Goal: Task Accomplishment & Management: Complete application form

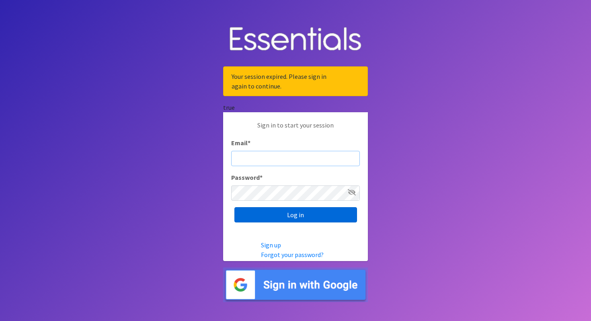
type input "cassiecelestain@gmail.com"
click at [269, 209] on input "Log in" at bounding box center [295, 214] width 123 height 15
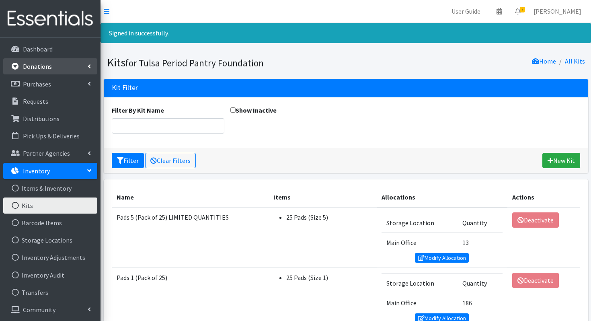
click at [61, 69] on link "Donations" at bounding box center [50, 66] width 94 height 16
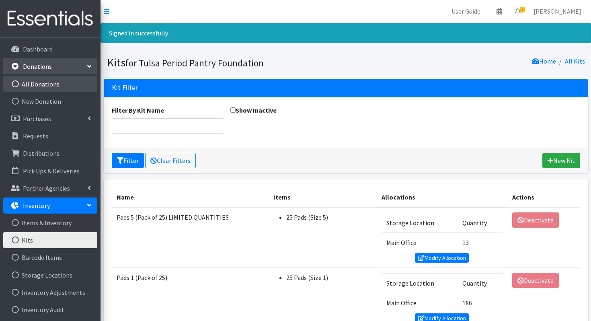
click at [62, 88] on link "All Donations" at bounding box center [50, 84] width 94 height 16
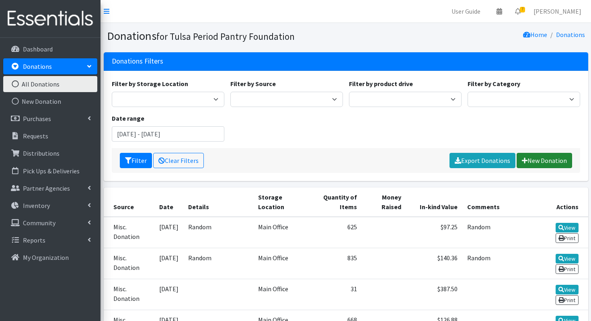
click at [534, 164] on link "New Donation" at bounding box center [543, 160] width 55 height 15
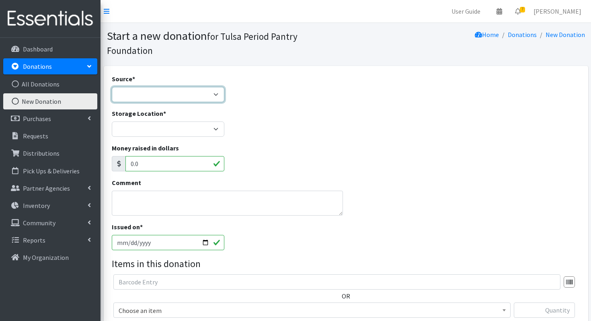
click at [171, 90] on select "Product Drive Manufacturer Donation Site Misc. Donation" at bounding box center [168, 94] width 112 height 15
select select "Donation Site"
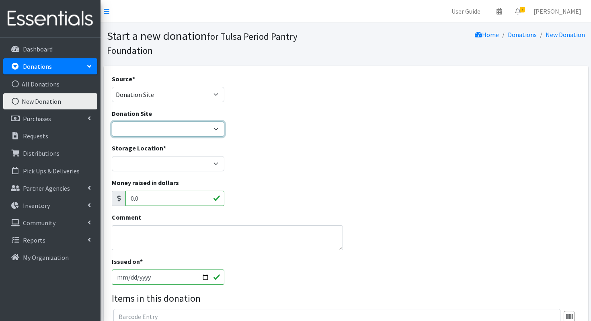
click at [144, 123] on select "Big Chiefs Donuts Desi Tax Services Evoque Lash & Day Spa [PERSON_NAME] House F…" at bounding box center [168, 128] width 112 height 15
select select "879"
click at [149, 231] on textarea "Comment" at bounding box center [227, 237] width 231 height 25
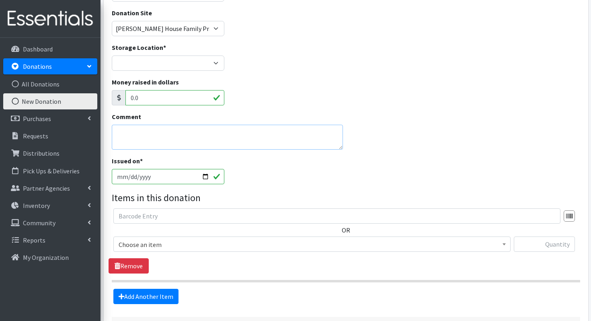
scroll to position [102, 0]
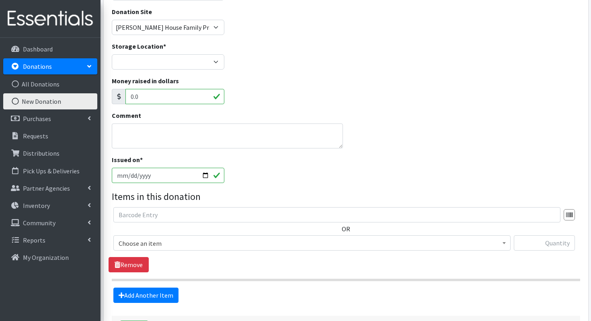
click at [186, 238] on span "Choose an item" at bounding box center [312, 242] width 386 height 11
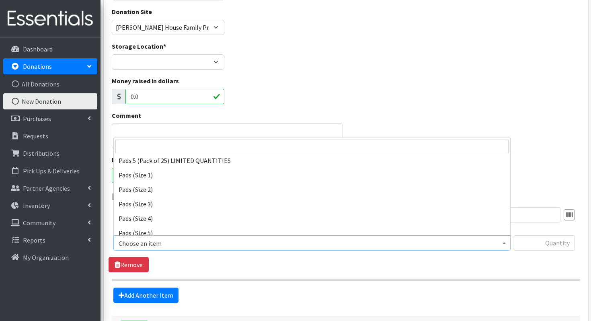
scroll to position [123, 0]
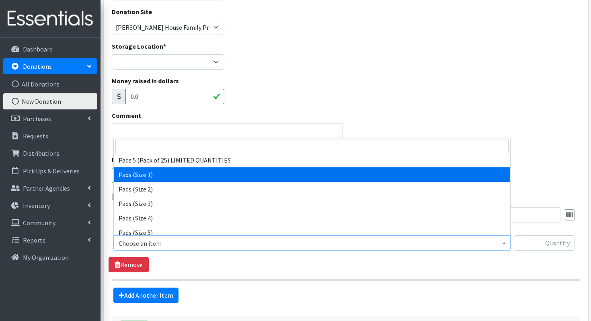
select select "12710"
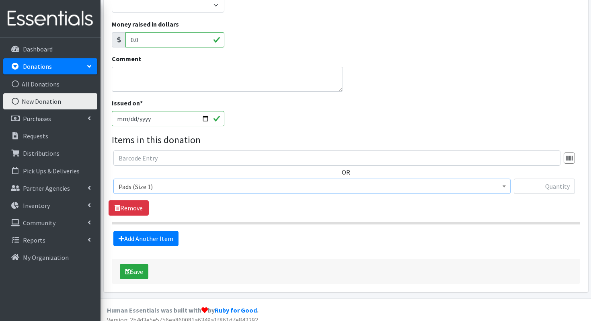
scroll to position [159, 0]
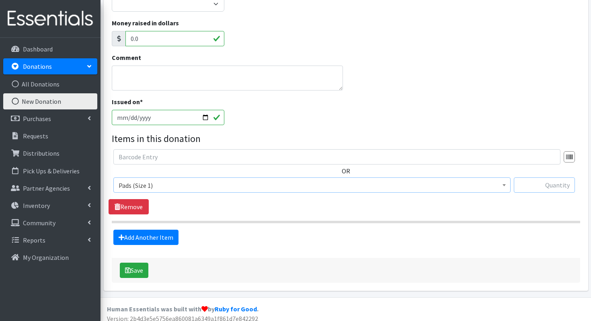
click at [534, 182] on input "text" at bounding box center [543, 184] width 61 height 15
type input "248"
click at [157, 235] on link "Add Another Item" at bounding box center [145, 236] width 65 height 15
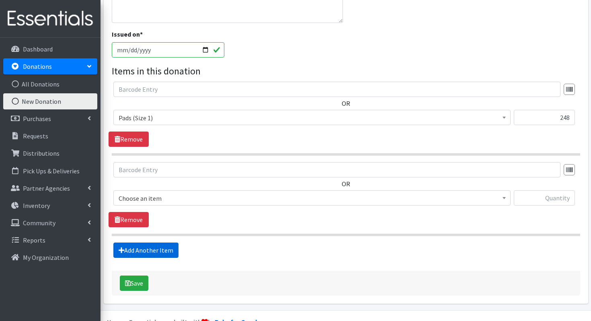
scroll to position [246, 0]
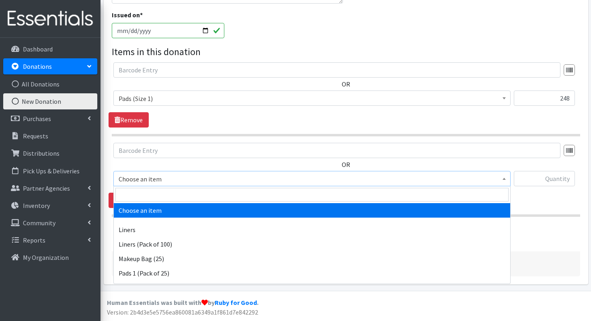
click at [213, 175] on span "Choose an item" at bounding box center [312, 178] width 386 height 11
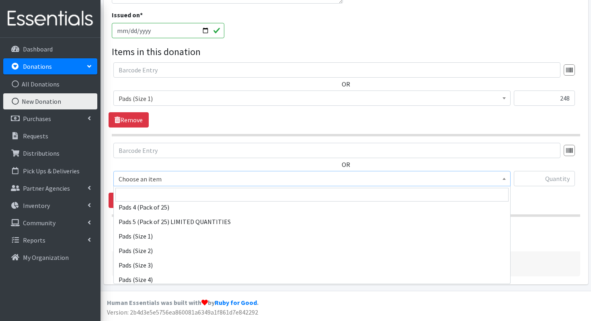
scroll to position [108, 0]
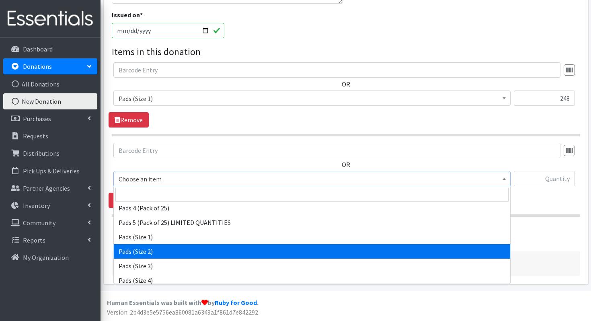
select select "13214"
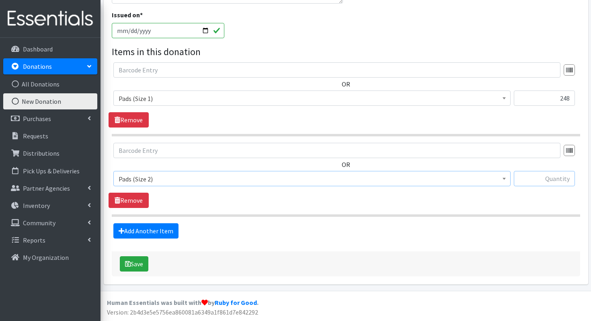
click at [541, 180] on input "text" at bounding box center [543, 178] width 61 height 15
type input "630"
click at [140, 230] on link "Add Another Item" at bounding box center [145, 230] width 65 height 15
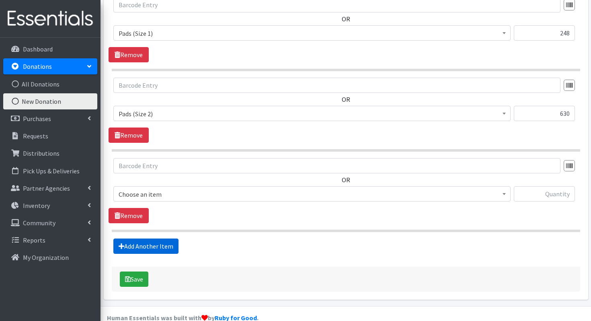
scroll to position [327, 0]
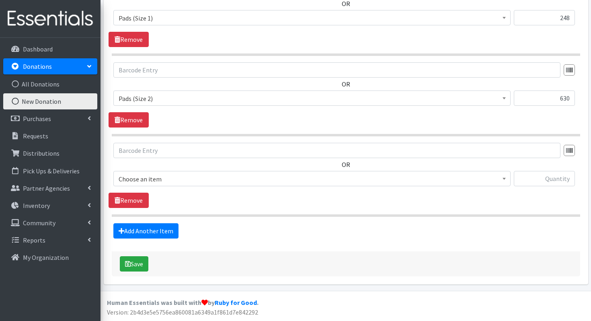
click at [164, 182] on span "Choose an item" at bounding box center [312, 178] width 386 height 11
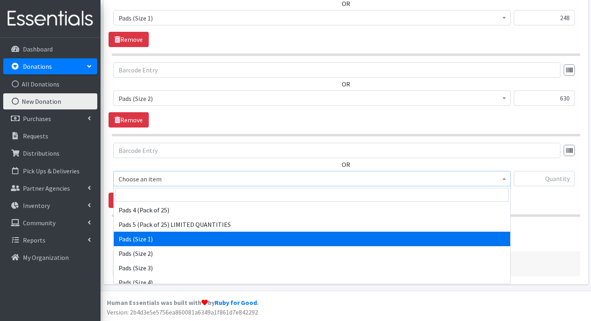
scroll to position [106, 0]
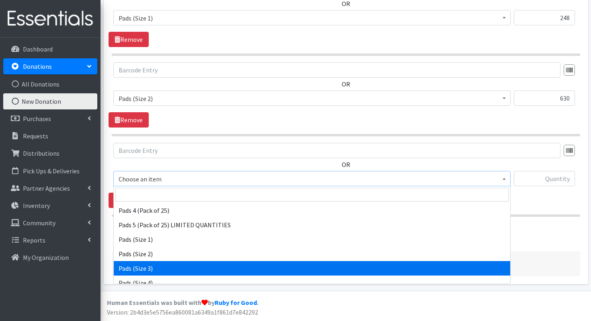
select select "13215"
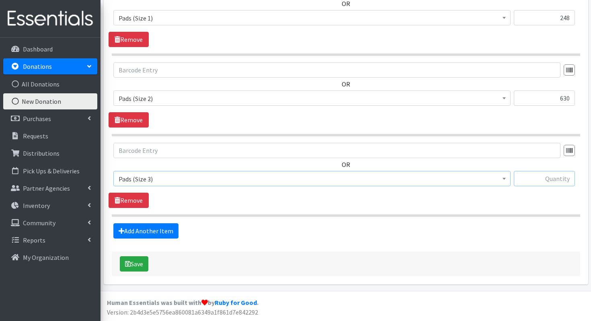
click at [541, 175] on input "text" at bounding box center [543, 178] width 61 height 15
type input "189"
click at [159, 229] on link "Add Another Item" at bounding box center [145, 230] width 65 height 15
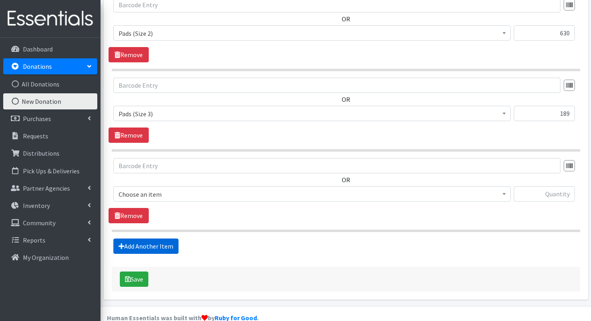
scroll to position [407, 0]
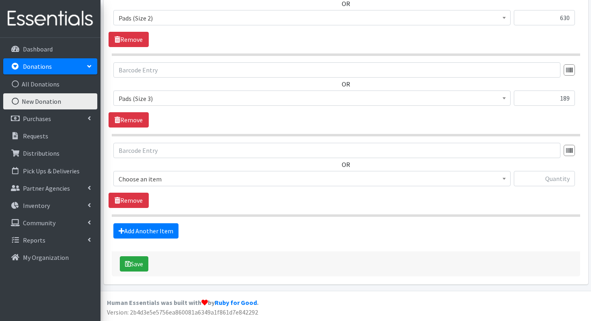
click at [232, 169] on div "OR Choose an item Liners Liners (Pack of 100) Makeup Bag (25) Pads 1 (Pack of 2…" at bounding box center [345, 168] width 474 height 50
click at [229, 181] on span "Choose an item" at bounding box center [312, 178] width 386 height 11
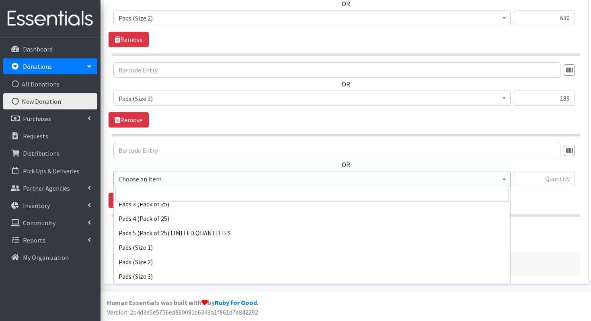
scroll to position [110, 0]
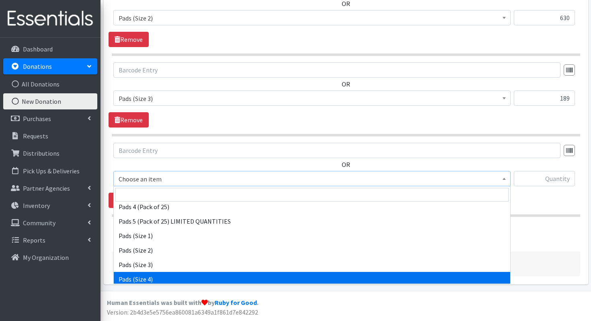
select select "13216"
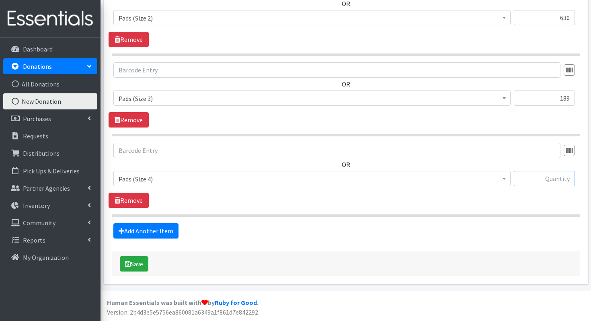
click at [529, 181] on input "text" at bounding box center [543, 178] width 61 height 15
type input "331"
click at [137, 227] on link "Add Another Item" at bounding box center [145, 230] width 65 height 15
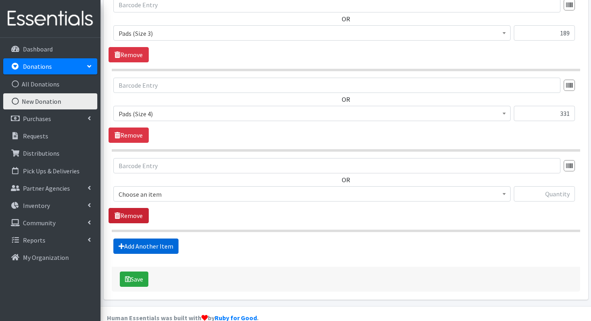
scroll to position [487, 0]
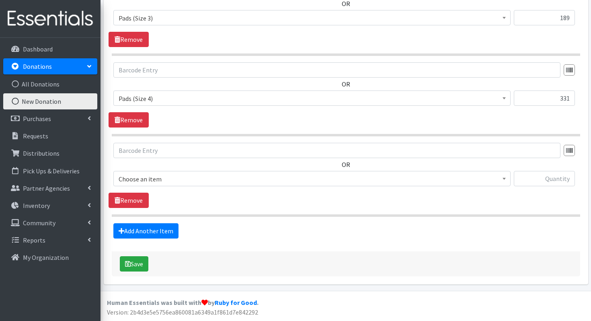
click at [180, 180] on span "Choose an item" at bounding box center [312, 178] width 386 height 11
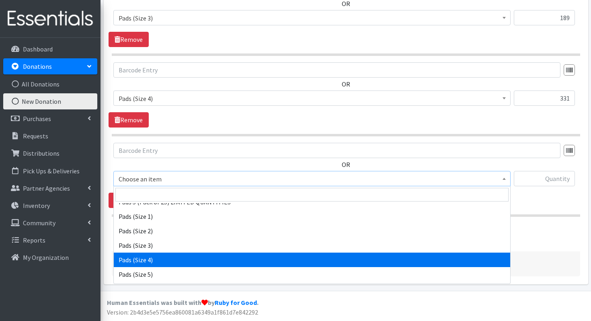
scroll to position [129, 0]
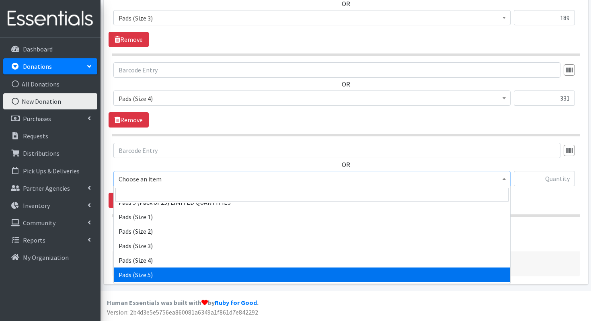
select select "13217"
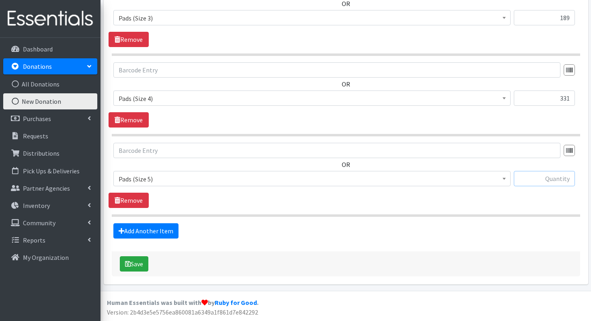
click at [541, 180] on input "text" at bounding box center [543, 178] width 61 height 15
type input "85"
click at [145, 230] on link "Add Another Item" at bounding box center [145, 230] width 65 height 15
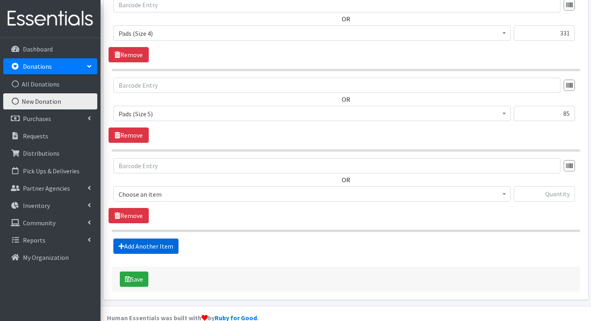
scroll to position [568, 0]
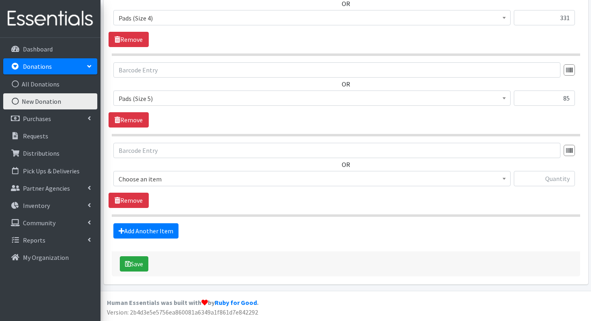
click at [152, 177] on span "Choose an item" at bounding box center [312, 178] width 386 height 11
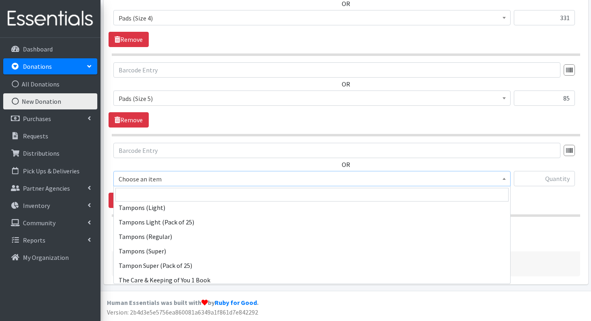
scroll to position [298, 0]
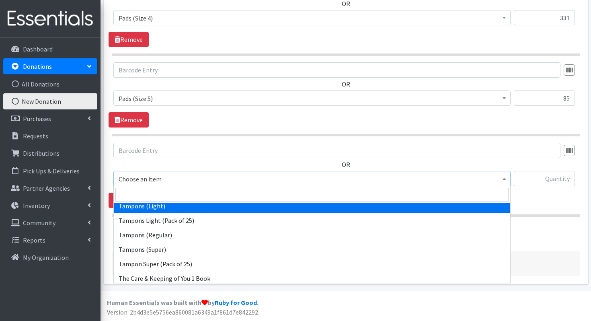
select select "12709"
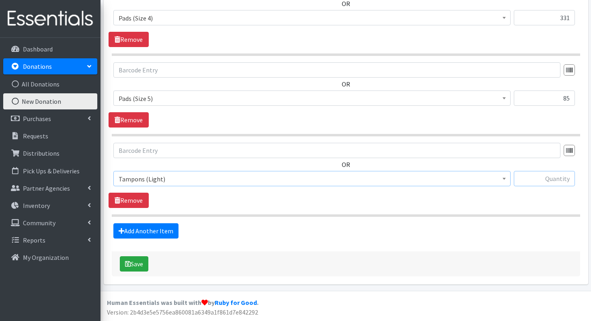
click at [561, 186] on input "text" at bounding box center [543, 178] width 61 height 15
type input "32"
click at [136, 238] on link "Add Another Item" at bounding box center [145, 230] width 65 height 15
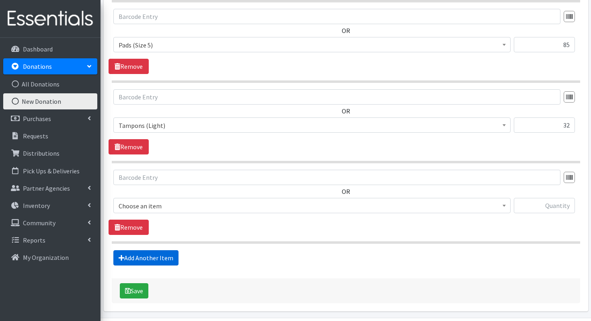
scroll to position [648, 0]
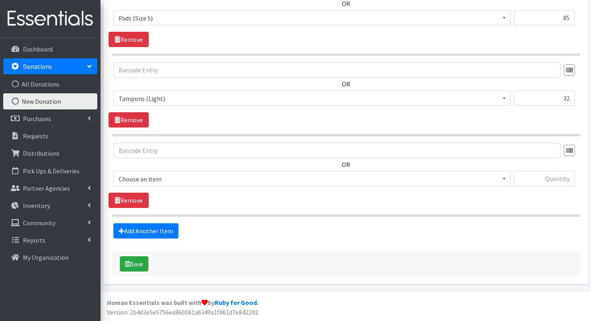
click at [235, 180] on span "Choose an item" at bounding box center [312, 178] width 386 height 11
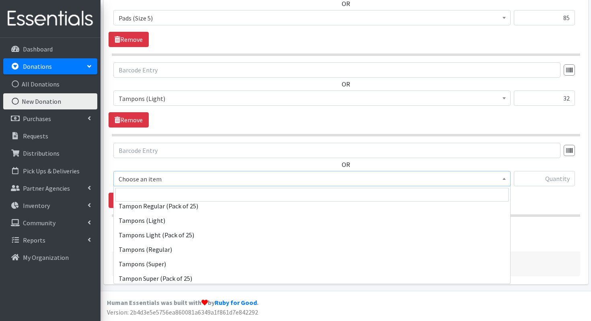
scroll to position [284, 0]
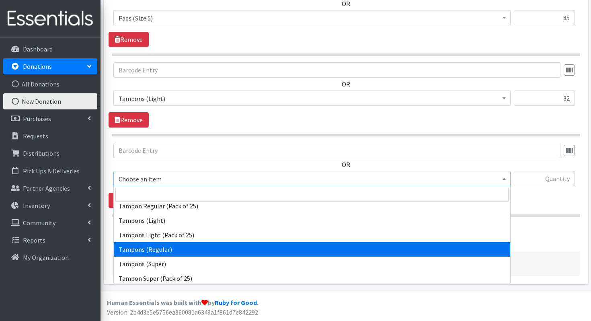
select select "13212"
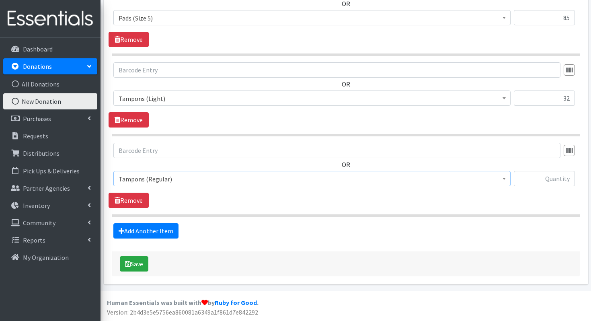
click at [547, 186] on div at bounding box center [543, 182] width 61 height 22
click at [547, 185] on input "text" at bounding box center [543, 178] width 61 height 15
type input "548"
click at [140, 231] on link "Add Another Item" at bounding box center [145, 230] width 65 height 15
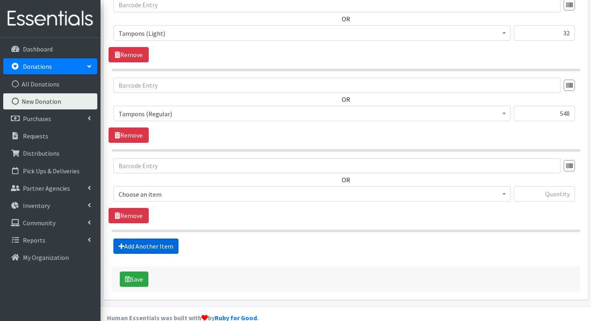
scroll to position [728, 0]
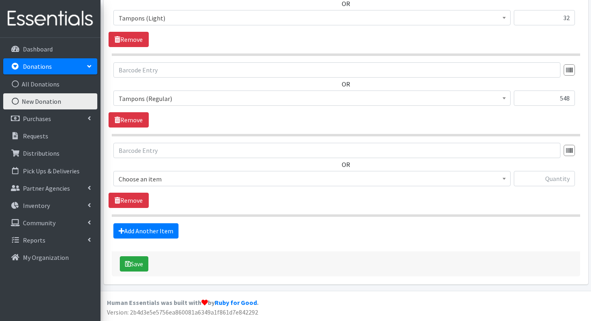
click at [219, 178] on span "Choose an item" at bounding box center [312, 178] width 386 height 11
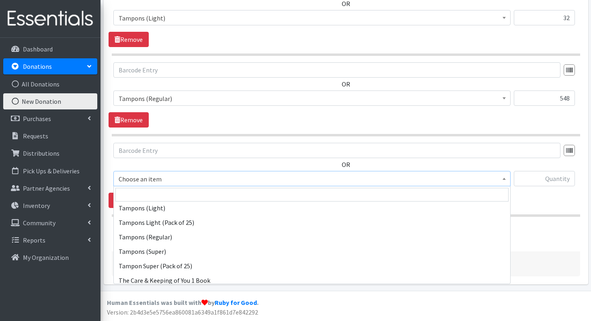
scroll to position [299, 0]
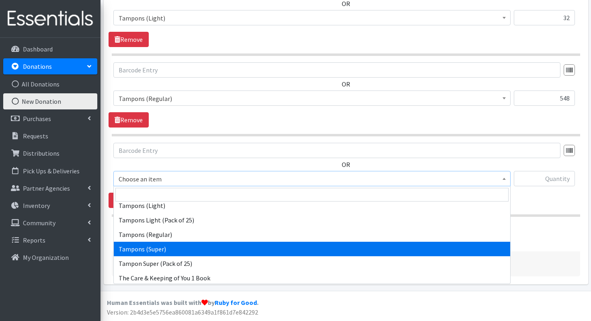
select select "13213"
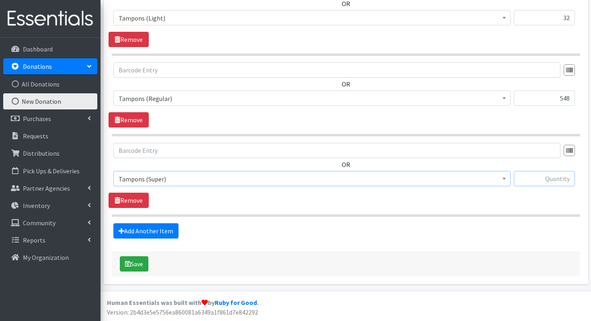
click at [548, 177] on input "text" at bounding box center [543, 178] width 61 height 15
type input "406"
click at [139, 233] on link "Add Another Item" at bounding box center [145, 230] width 65 height 15
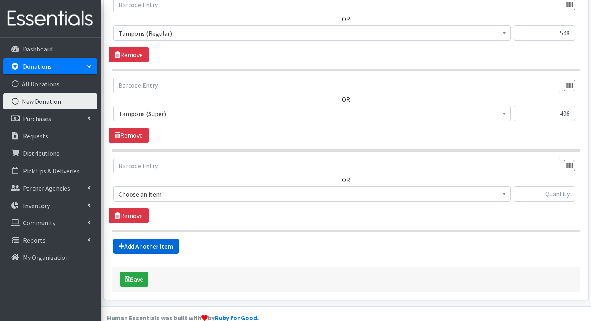
scroll to position [809, 0]
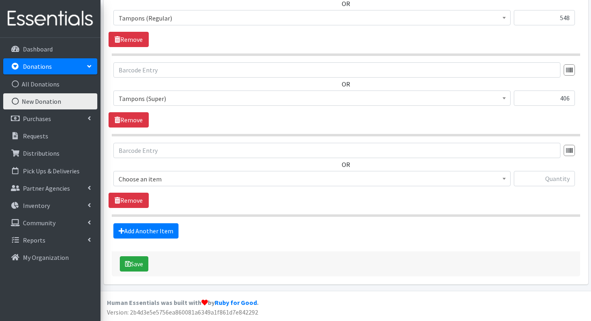
click at [161, 174] on span "Choose an item" at bounding box center [312, 178] width 386 height 11
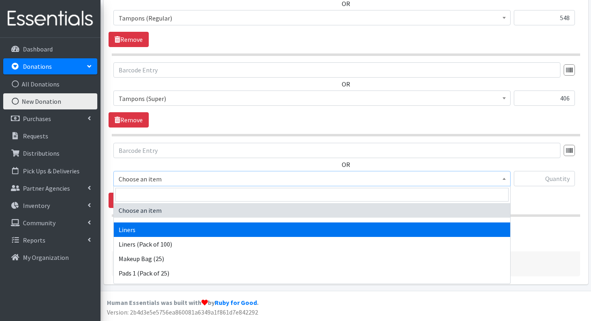
select select "13220"
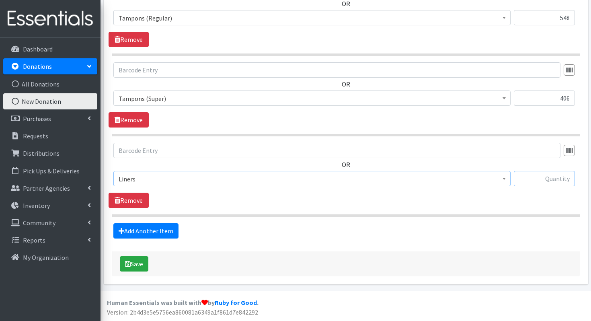
click at [522, 180] on input "text" at bounding box center [543, 178] width 61 height 15
type input "948"
click at [130, 264] on icon "submit" at bounding box center [128, 263] width 6 height 6
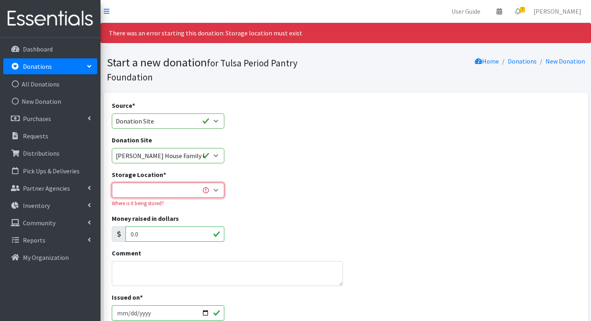
click at [155, 186] on select "Main Office" at bounding box center [168, 189] width 112 height 15
select select "380"
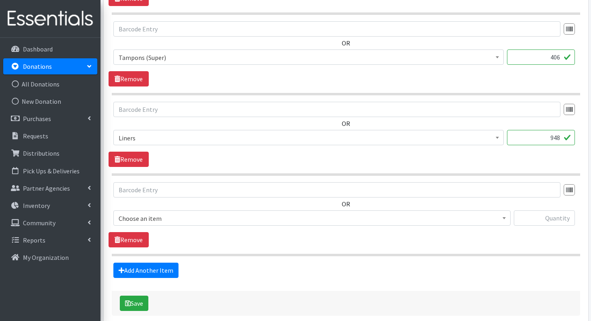
scroll to position [925, 0]
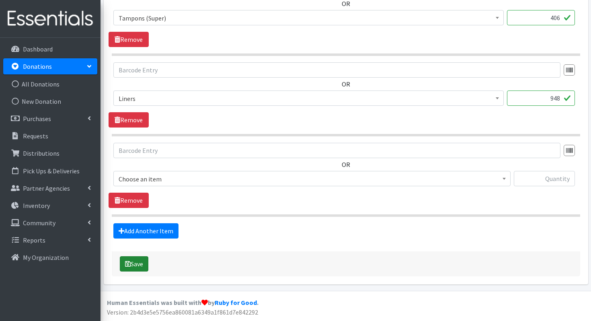
click at [136, 264] on button "Save" at bounding box center [134, 263] width 29 height 15
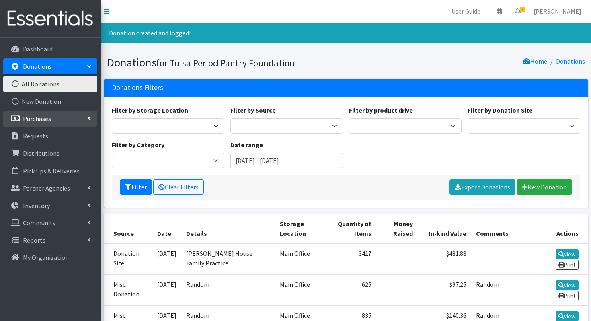
click at [31, 117] on p "Purchases" at bounding box center [37, 118] width 28 height 8
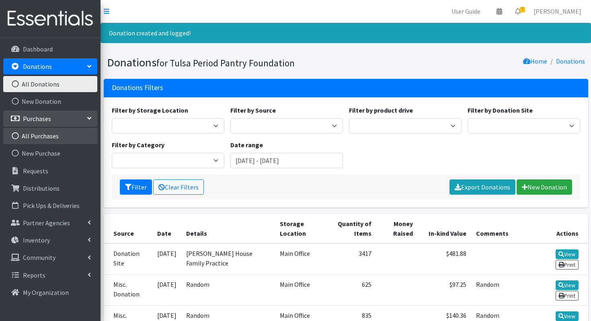
click at [49, 142] on link "All Purchases" at bounding box center [50, 136] width 94 height 16
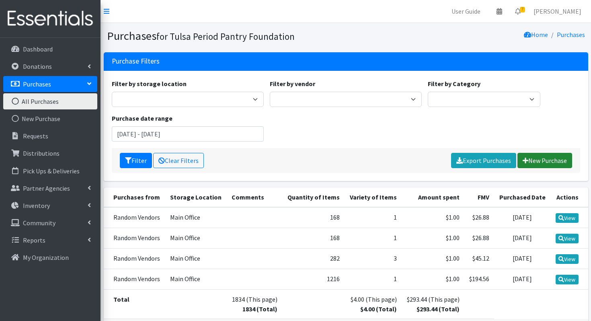
click at [547, 161] on link "New Purchase" at bounding box center [544, 160] width 55 height 15
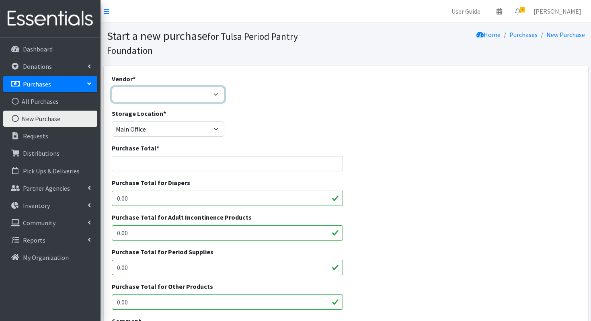
click at [155, 89] on select "Random Vendors ---Not Listed---" at bounding box center [168, 94] width 112 height 15
select select "613"
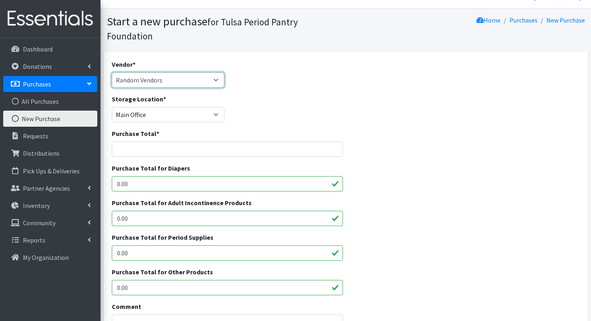
scroll to position [26, 0]
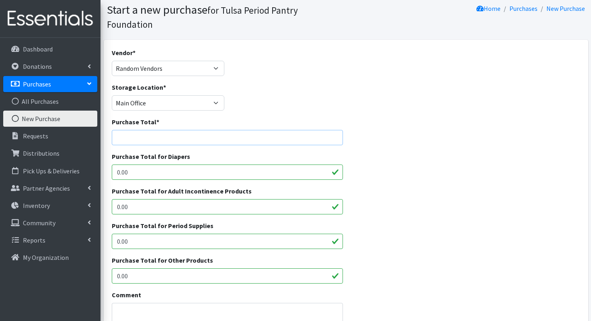
click at [158, 141] on input "Purchase Total *" at bounding box center [227, 137] width 231 height 15
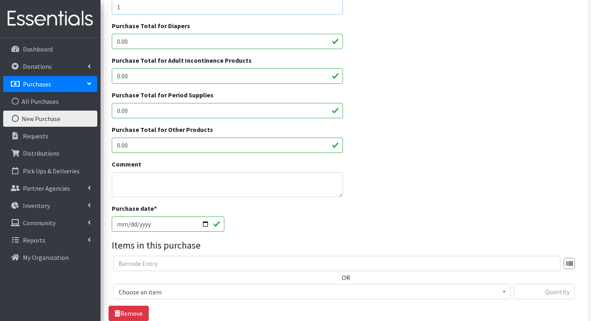
scroll to position [168, 0]
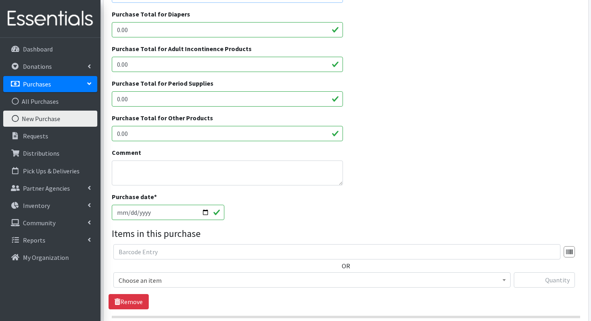
type input "1"
click at [130, 172] on textarea "Comment" at bounding box center [227, 172] width 231 height 25
type textarea "purchase 9/25"
drag, startPoint x: 140, startPoint y: 168, endPoint x: 50, endPoint y: 168, distance: 90.4
click at [50, 168] on div "User Guide 0 Pick-ups remaining this week View Calendar 7 7 Requests 0 Partner …" at bounding box center [295, 127] width 591 height 590
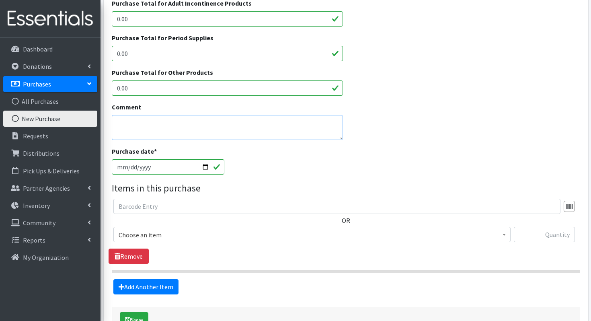
scroll to position [225, 0]
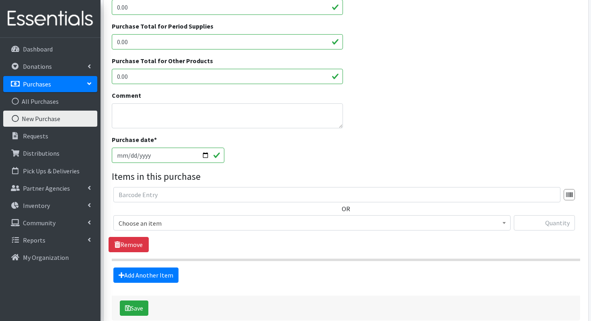
click at [164, 224] on span "Choose an item" at bounding box center [312, 222] width 386 height 11
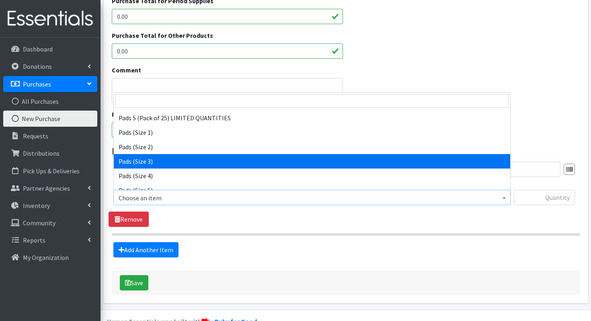
scroll to position [128, 0]
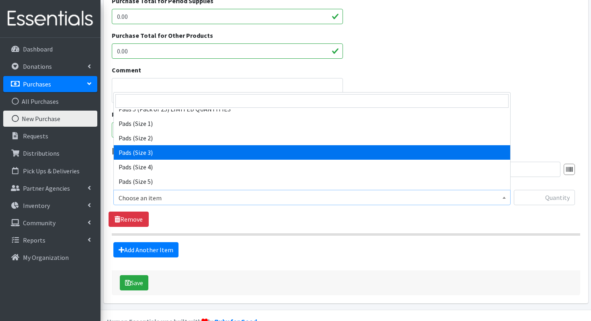
select select "13215"
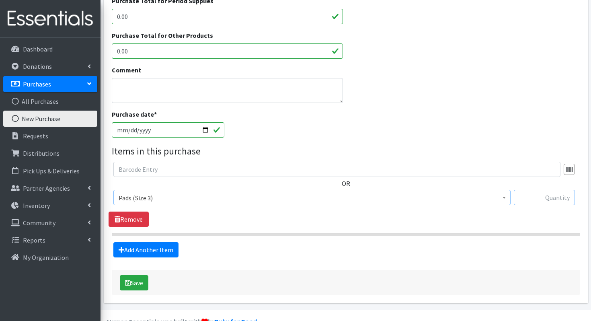
click at [542, 200] on input "text" at bounding box center [543, 197] width 61 height 15
type input "840"
click at [147, 248] on link "Add Another Item" at bounding box center [145, 249] width 65 height 15
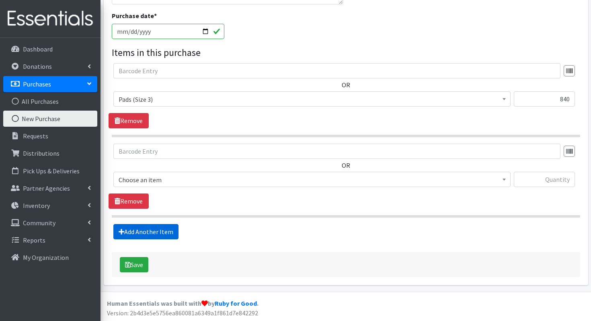
scroll to position [350, 0]
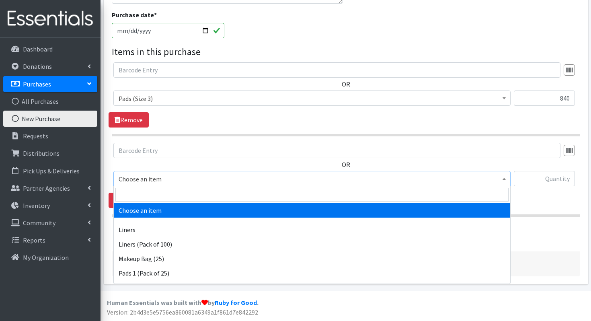
click at [143, 183] on span "Choose an item" at bounding box center [312, 178] width 386 height 11
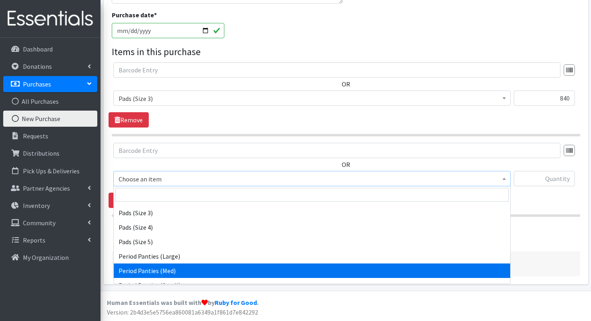
scroll to position [162, 0]
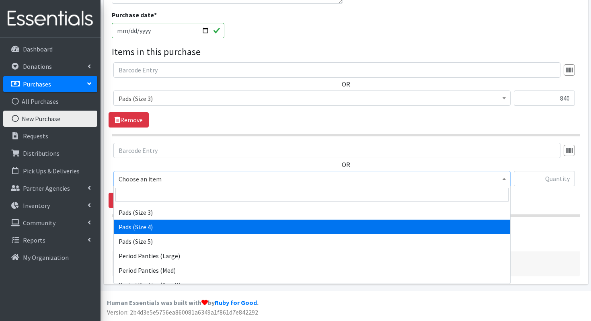
select select "13216"
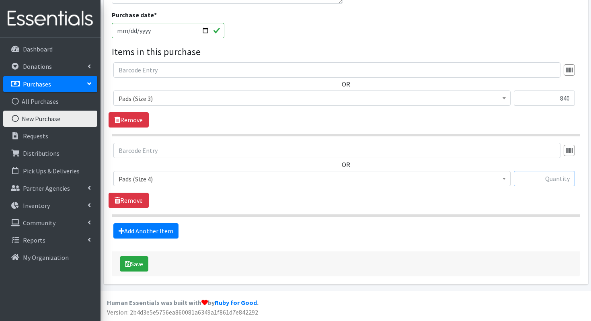
click at [538, 180] on input "text" at bounding box center [543, 178] width 61 height 15
type input "672"
click at [137, 230] on link "Add Another Item" at bounding box center [145, 230] width 65 height 15
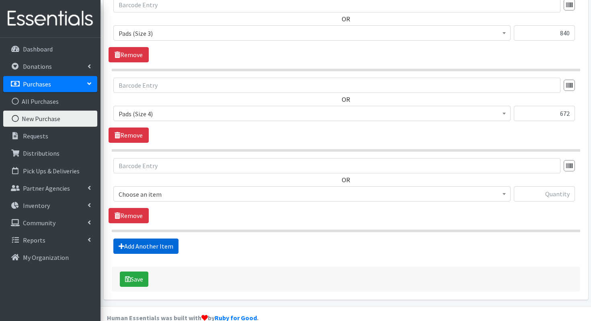
scroll to position [430, 0]
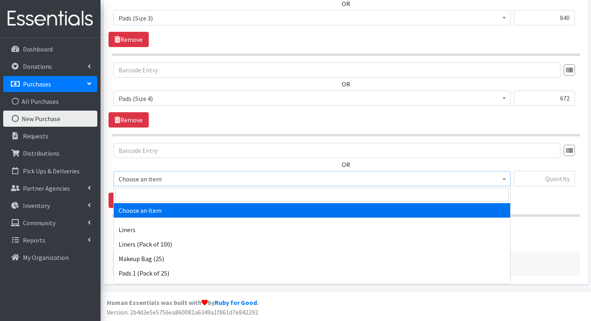
click at [174, 172] on span "Choose an item" at bounding box center [311, 178] width 397 height 15
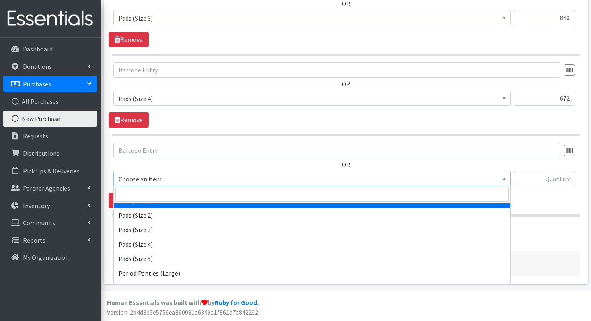
scroll to position [156, 0]
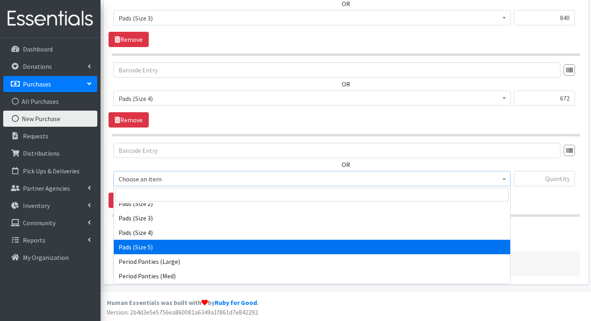
select select "13217"
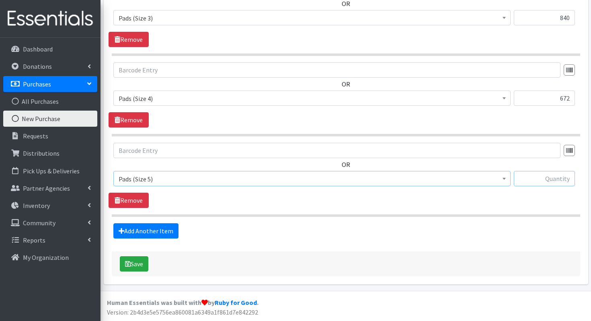
click at [567, 181] on input "text" at bounding box center [543, 178] width 61 height 15
type input "144"
click at [139, 226] on link "Add Another Item" at bounding box center [145, 230] width 65 height 15
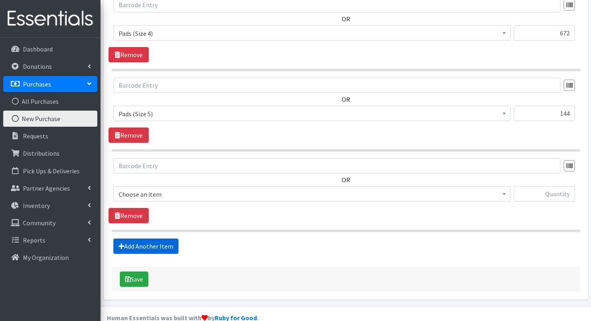
scroll to position [511, 0]
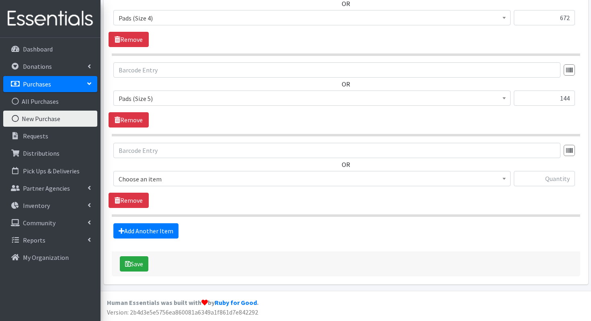
click at [139, 182] on span "Choose an item" at bounding box center [312, 178] width 386 height 11
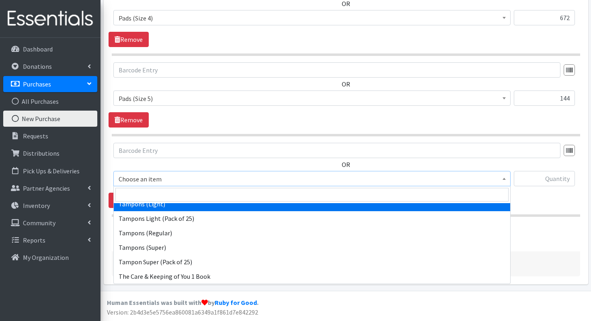
scroll to position [300, 0]
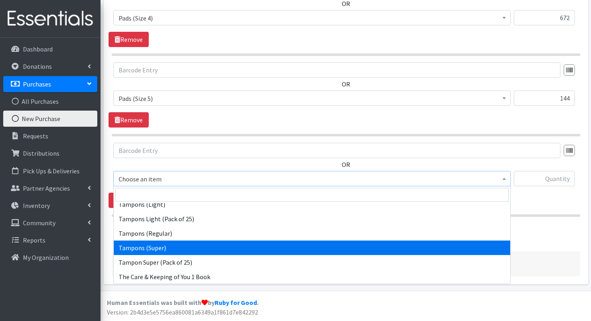
select select "13212"
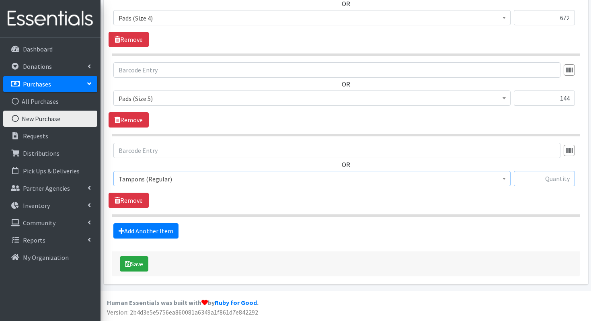
click at [541, 181] on input "text" at bounding box center [543, 178] width 61 height 15
type input "1000"
click at [142, 229] on link "Add Another Item" at bounding box center [145, 230] width 65 height 15
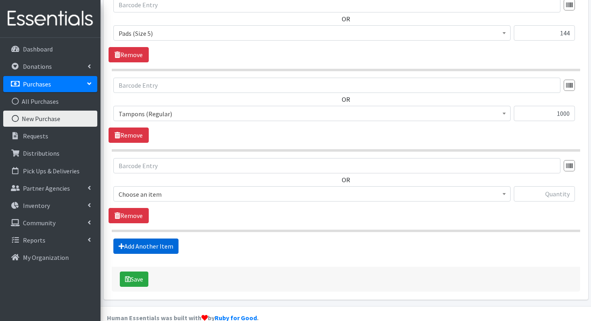
scroll to position [591, 0]
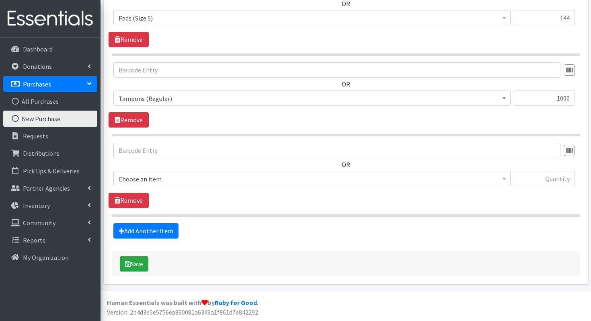
click at [187, 183] on span "Choose an item" at bounding box center [312, 178] width 386 height 11
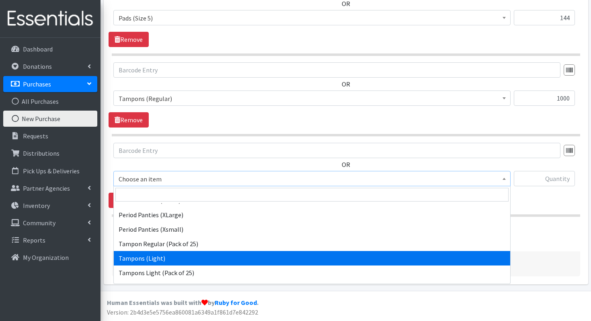
scroll to position [301, 0]
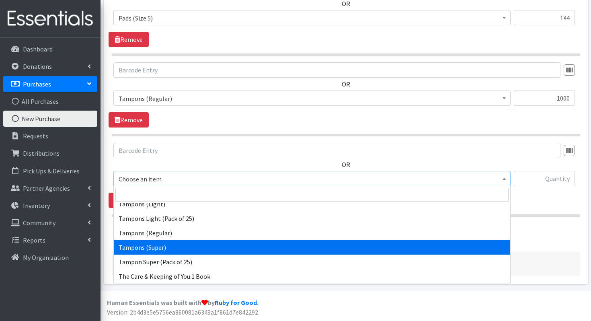
select select "13213"
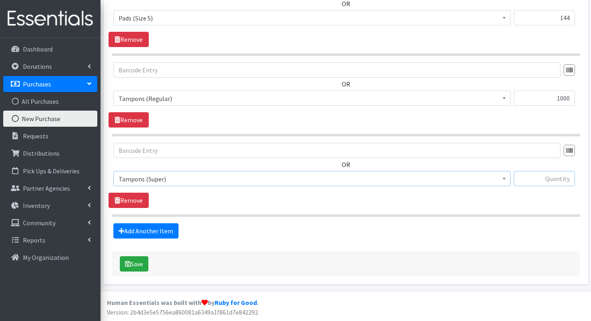
click at [527, 177] on input "text" at bounding box center [543, 178] width 61 height 15
click at [566, 185] on input "text" at bounding box center [543, 178] width 61 height 15
type input "2156"
click at [138, 261] on button "Save" at bounding box center [134, 263] width 29 height 15
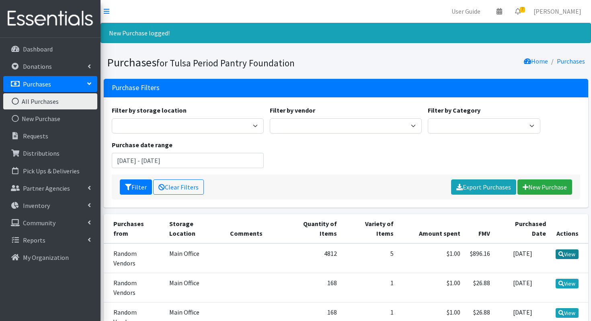
click at [560, 251] on icon at bounding box center [561, 254] width 6 height 6
